Goal: Use online tool/utility: Utilize a website feature to perform a specific function

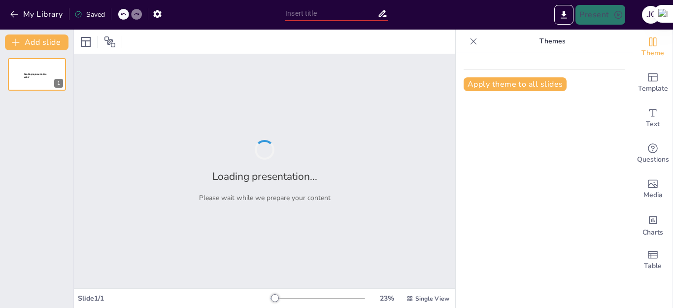
type input "La Educacion Alternativa a inicio de la [GEOGRAPHIC_DATA] [DATE] - [DATE]"
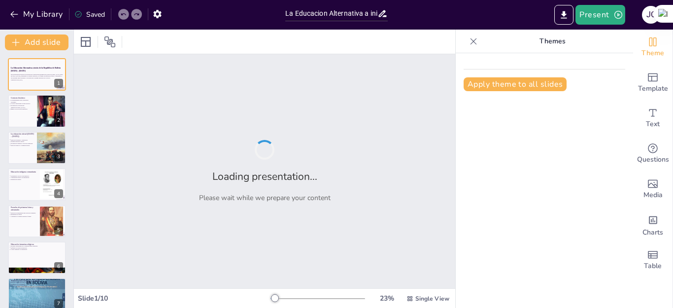
checkbox input "true"
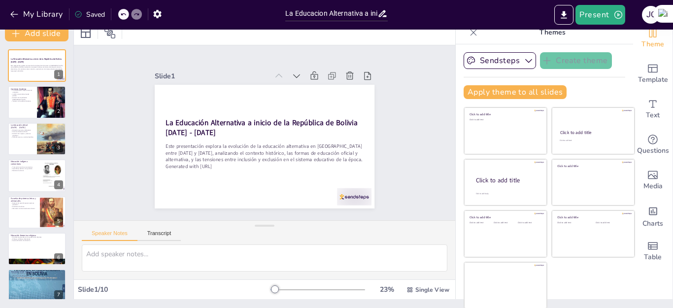
scroll to position [10, 0]
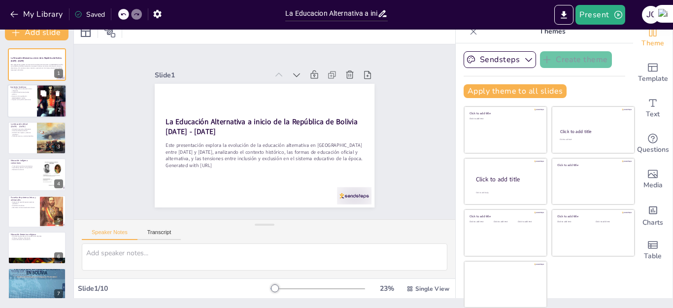
checkbox input "true"
click at [40, 98] on button at bounding box center [43, 94] width 12 height 12
type textarea "Lo ipsumdolorsit am Consect adipi elitsed do eiusmodt in ut laboree dolorema al…"
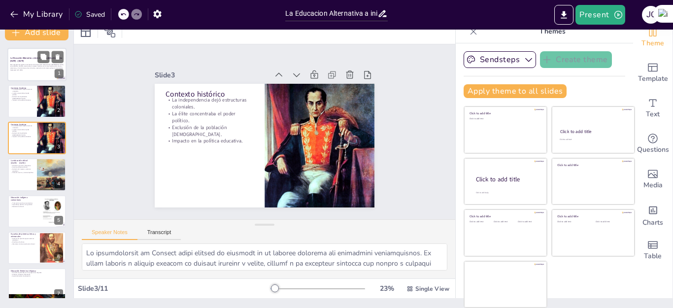
checkbox input "true"
click at [38, 66] on p "Este presentación explora la evolución de la educación alternativa en [GEOGRAPH…" at bounding box center [36, 66] width 53 height 5
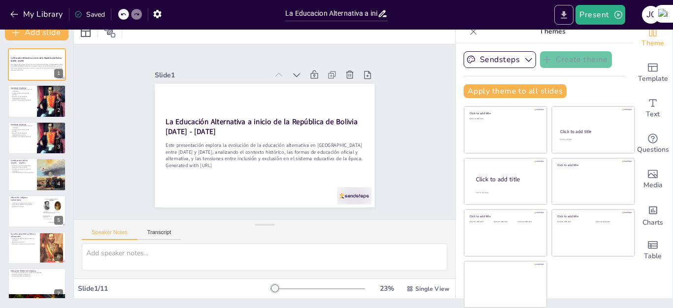
click at [564, 13] on icon "Export to PowerPoint" at bounding box center [565, 14] width 6 height 7
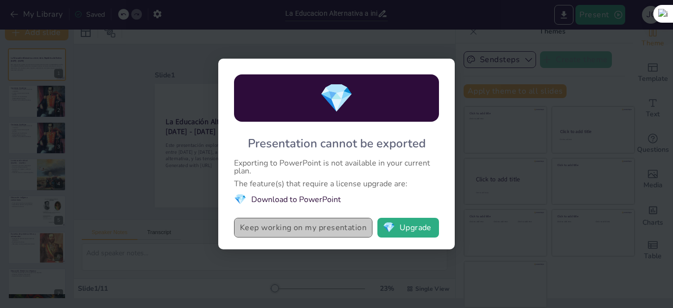
click at [317, 233] on button "Keep working on my presentation" at bounding box center [303, 228] width 139 height 20
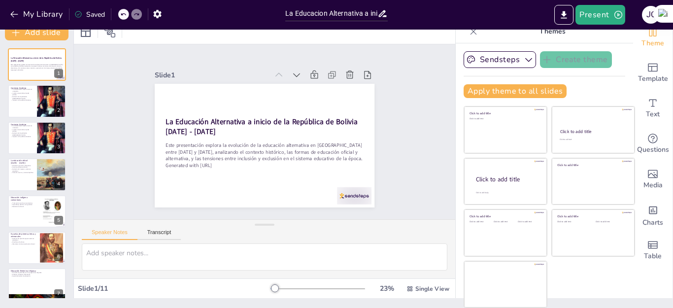
checkbox input "true"
click at [603, 6] on button "Present" at bounding box center [600, 15] width 49 height 20
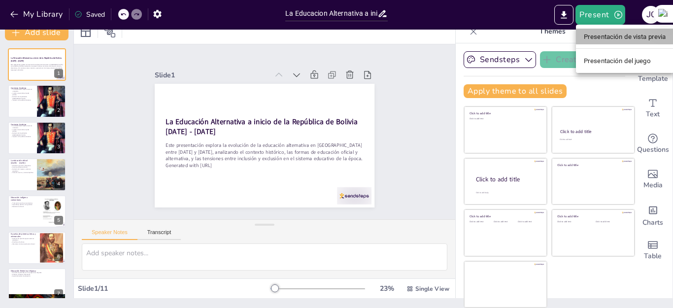
click at [614, 40] on font "Presentación de vista previa" at bounding box center [625, 36] width 82 height 7
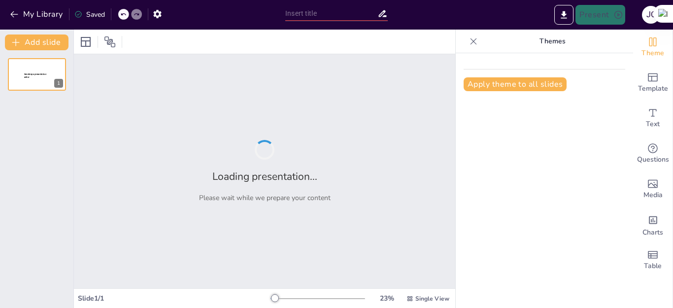
type input "La Educacion Alternativa a inicio de la [GEOGRAPHIC_DATA] [DATE] - [DATE]"
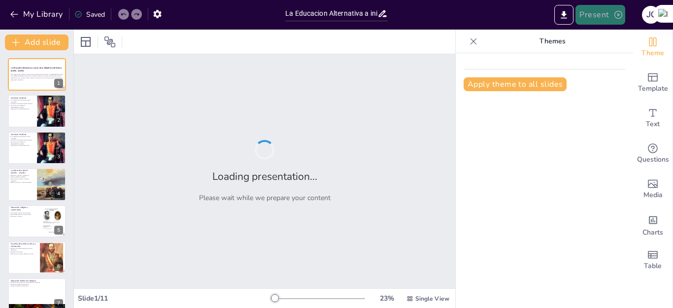
click at [614, 16] on icon "button" at bounding box center [619, 15] width 10 height 10
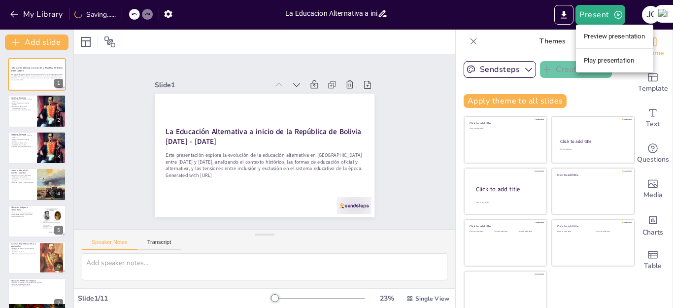
click at [607, 61] on li "Play presentation" at bounding box center [614, 61] width 77 height 16
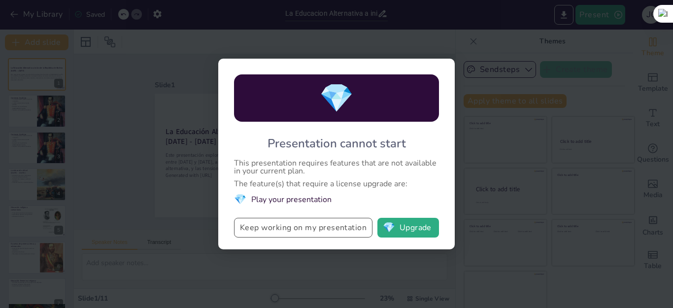
click at [336, 230] on button "Keep working on my presentation" at bounding box center [303, 228] width 139 height 20
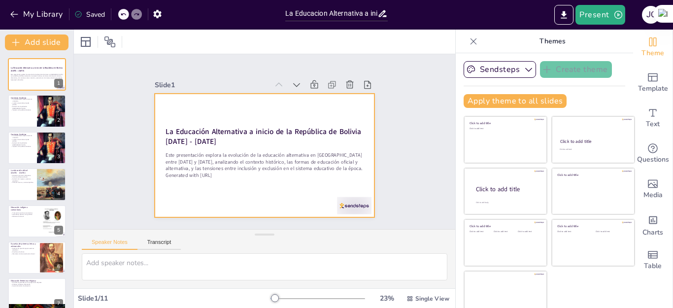
click at [292, 120] on div at bounding box center [263, 155] width 232 height 146
click at [292, 120] on div at bounding box center [261, 155] width 241 height 167
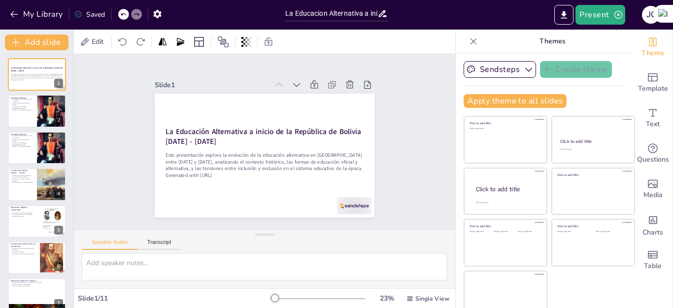
checkbox input "true"
click at [592, 14] on button "Present" at bounding box center [600, 15] width 49 height 20
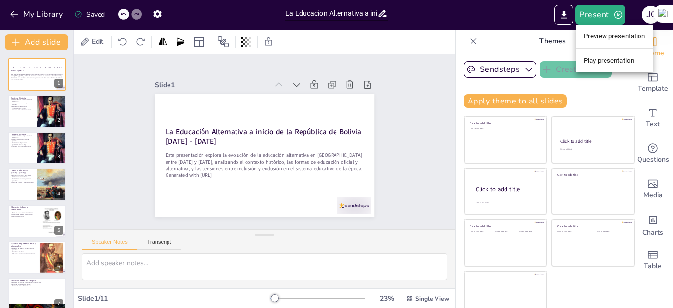
click at [602, 34] on li "Preview presentation" at bounding box center [614, 37] width 77 height 16
